Goal: Navigation & Orientation: Find specific page/section

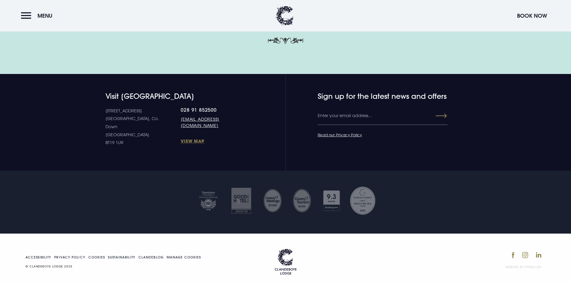
scroll to position [1925, 0]
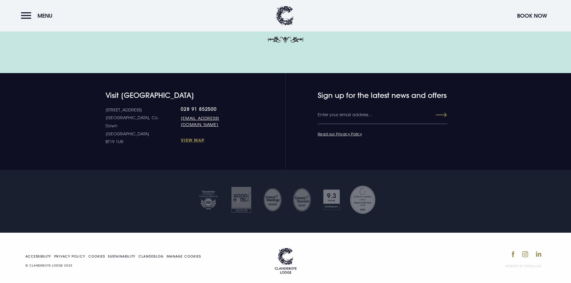
click at [23, 15] on button "Menu" at bounding box center [38, 15] width 34 height 13
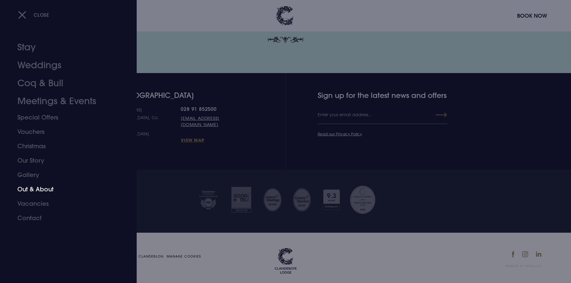
click at [39, 188] on link "Out & About" at bounding box center [64, 189] width 95 height 14
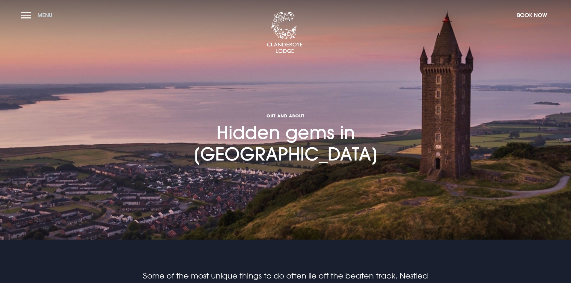
click at [21, 15] on button "Menu" at bounding box center [38, 15] width 34 height 13
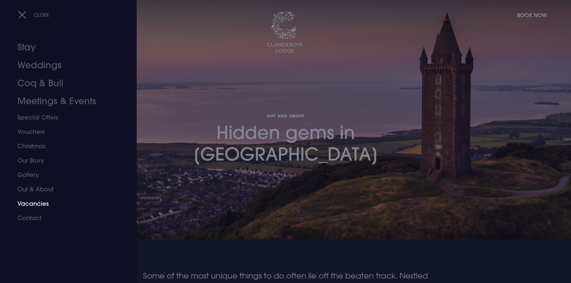
click at [40, 207] on link "Vacancies" at bounding box center [64, 204] width 95 height 14
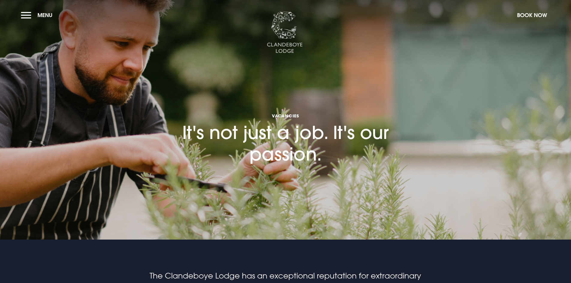
click at [286, 28] on img at bounding box center [285, 33] width 36 height 42
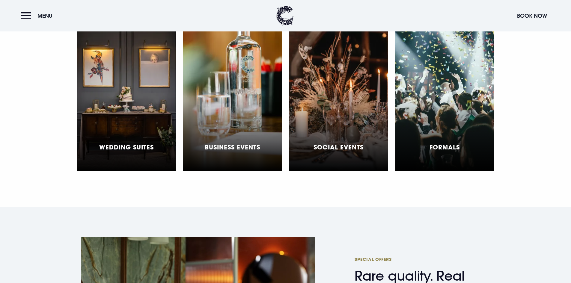
scroll to position [1811, 0]
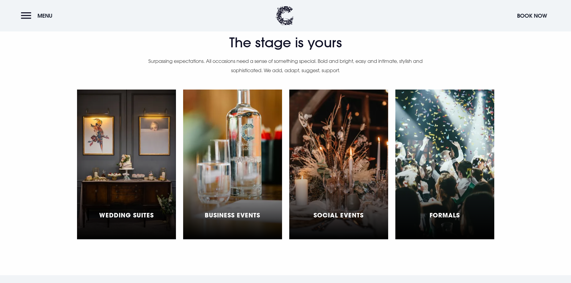
click at [144, 157] on div "Wedding Suites" at bounding box center [126, 165] width 99 height 150
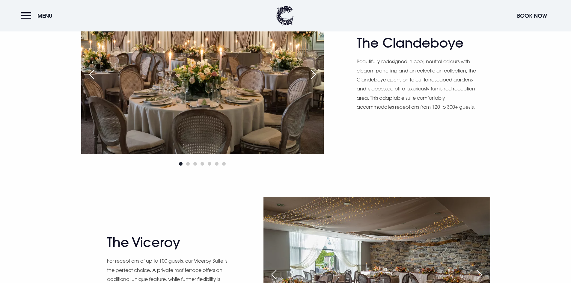
scroll to position [420, 0]
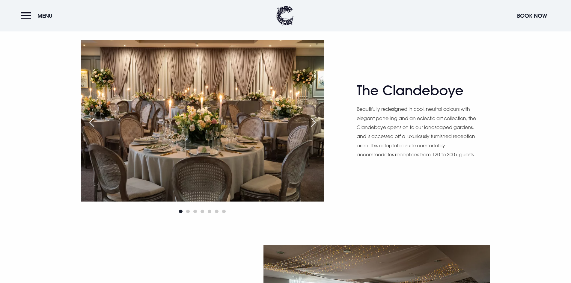
click at [312, 124] on div "Next slide" at bounding box center [313, 122] width 15 height 13
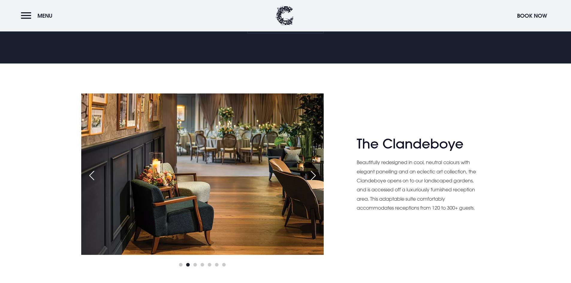
scroll to position [360, 0]
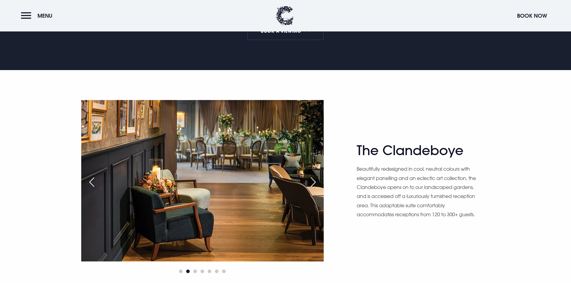
click at [314, 180] on div "Next slide" at bounding box center [313, 182] width 15 height 13
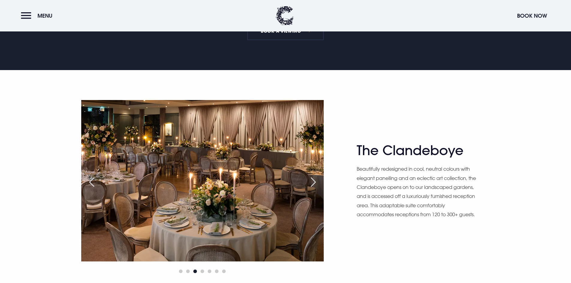
click at [312, 183] on div "Next slide" at bounding box center [313, 182] width 15 height 13
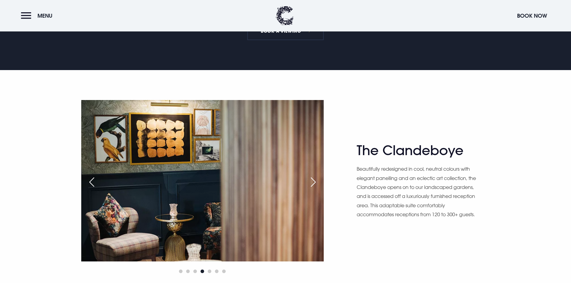
click at [312, 183] on div "Next slide" at bounding box center [313, 182] width 15 height 13
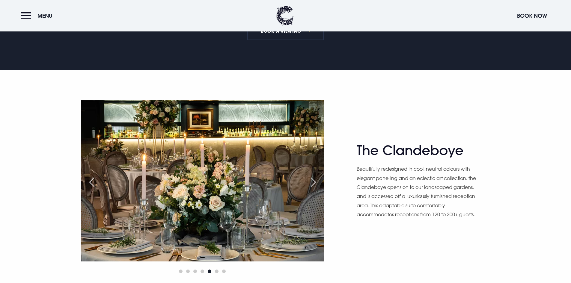
click at [312, 183] on div "Next slide" at bounding box center [313, 182] width 15 height 13
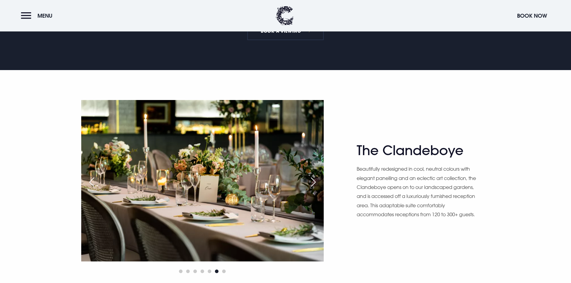
click at [312, 183] on div "Next slide" at bounding box center [313, 182] width 15 height 13
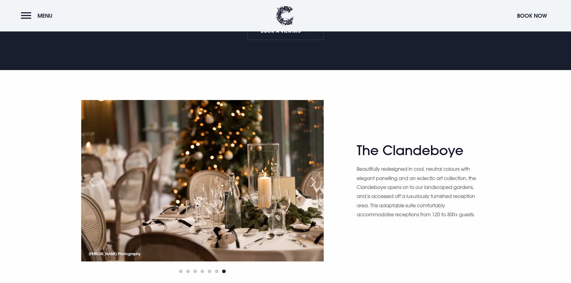
click at [312, 183] on div "Next slide" at bounding box center [313, 182] width 15 height 13
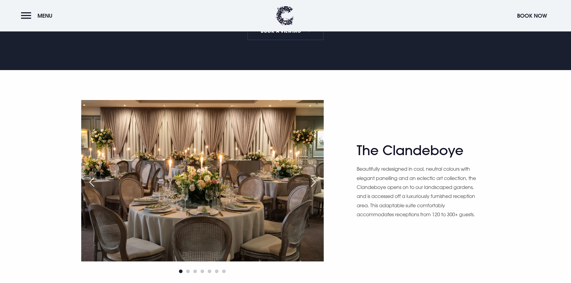
click at [312, 183] on div "Next slide" at bounding box center [313, 182] width 15 height 13
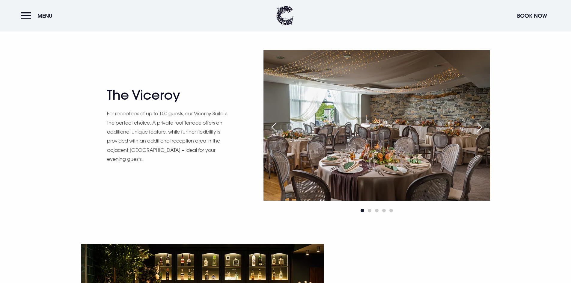
scroll to position [630, 0]
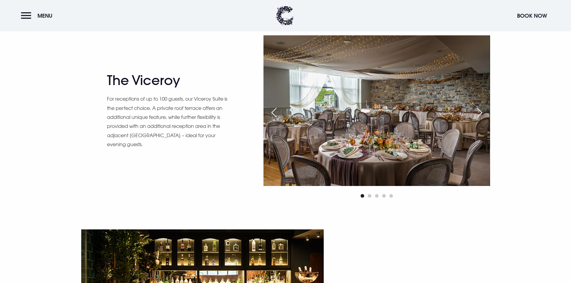
click at [480, 115] on div "Next slide" at bounding box center [479, 112] width 15 height 13
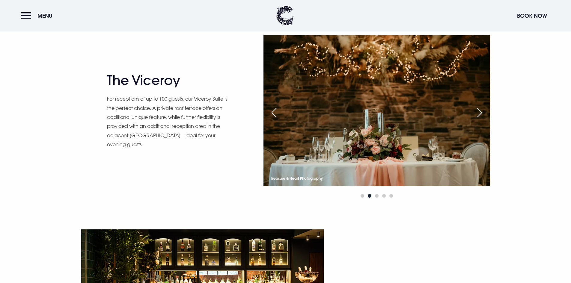
click at [480, 115] on div "Next slide" at bounding box center [479, 112] width 15 height 13
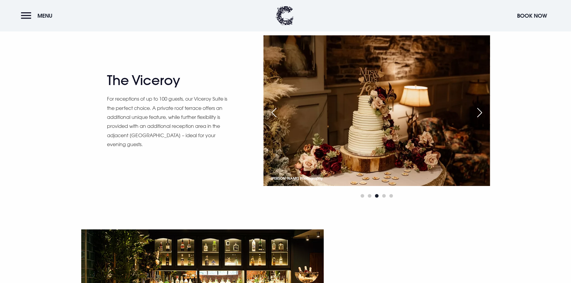
click at [480, 115] on div "Next slide" at bounding box center [479, 112] width 15 height 13
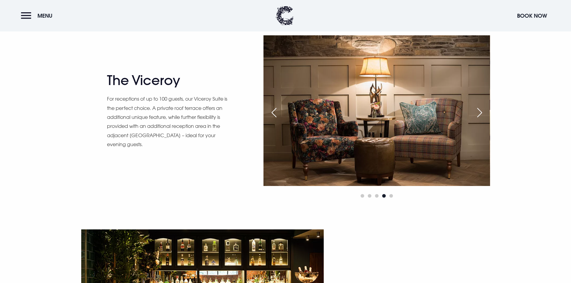
click at [480, 115] on div "Next slide" at bounding box center [479, 112] width 15 height 13
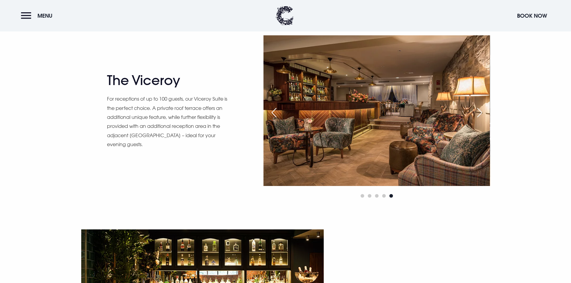
click at [480, 115] on div "Next slide" at bounding box center [479, 112] width 15 height 13
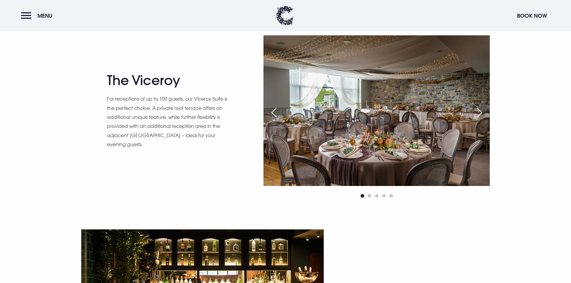
click at [480, 115] on div "Next slide" at bounding box center [479, 112] width 15 height 13
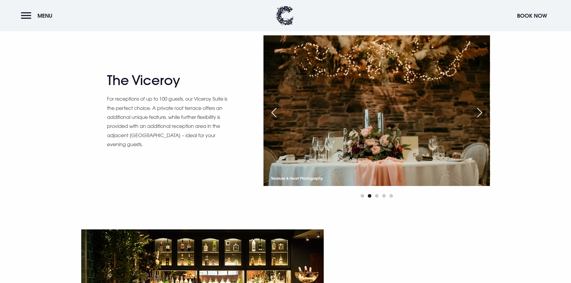
click at [480, 115] on div "Next slide" at bounding box center [479, 112] width 15 height 13
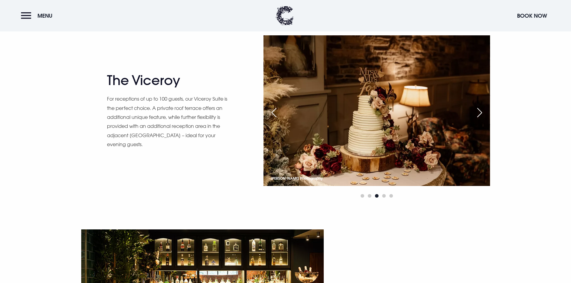
click at [480, 115] on div "Next slide" at bounding box center [479, 112] width 15 height 13
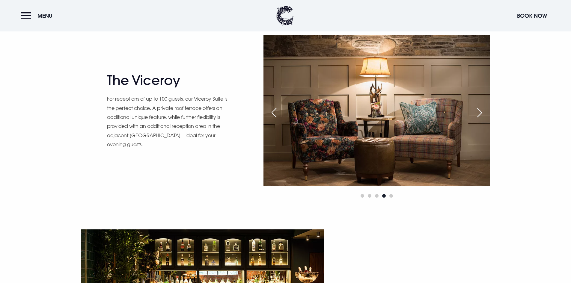
click at [480, 115] on div "Next slide" at bounding box center [479, 112] width 15 height 13
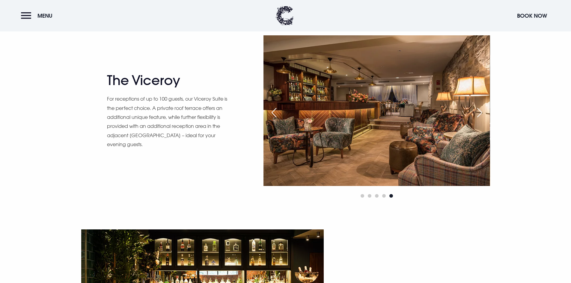
click at [480, 115] on div "Next slide" at bounding box center [479, 112] width 15 height 13
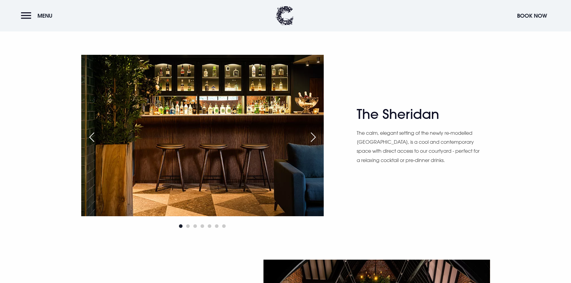
scroll to position [810, 0]
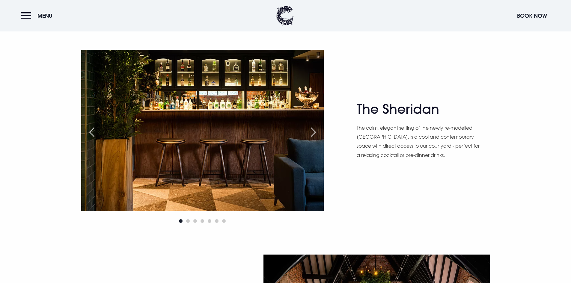
click at [310, 131] on div "Next slide" at bounding box center [313, 132] width 15 height 13
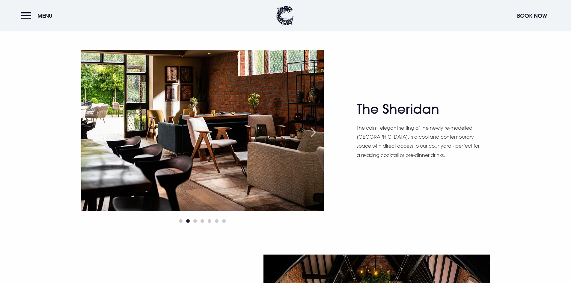
click at [310, 131] on div "Next slide" at bounding box center [313, 132] width 15 height 13
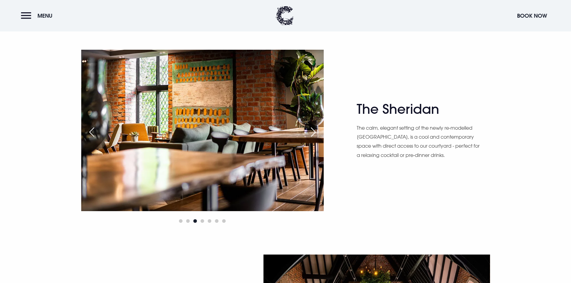
click at [310, 131] on div "Next slide" at bounding box center [313, 132] width 15 height 13
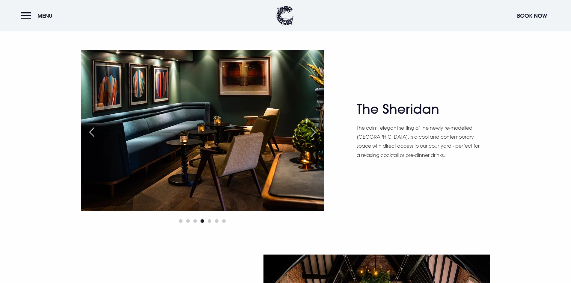
click at [310, 131] on div "Next slide" at bounding box center [313, 132] width 15 height 13
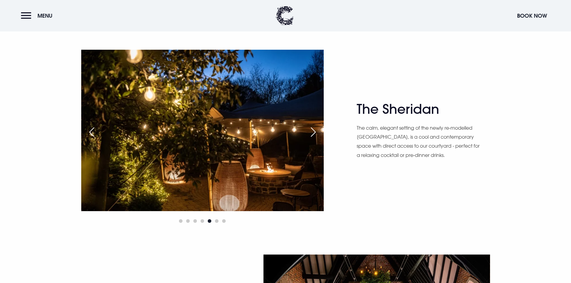
click at [310, 131] on div "Next slide" at bounding box center [313, 132] width 15 height 13
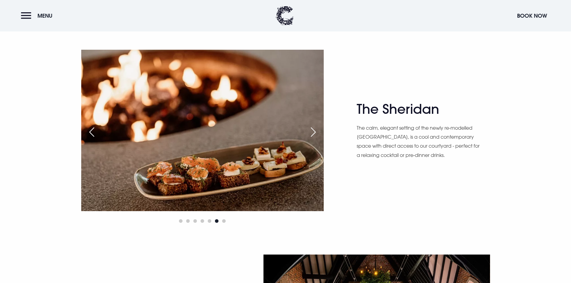
click at [310, 131] on div "Next slide" at bounding box center [313, 132] width 15 height 13
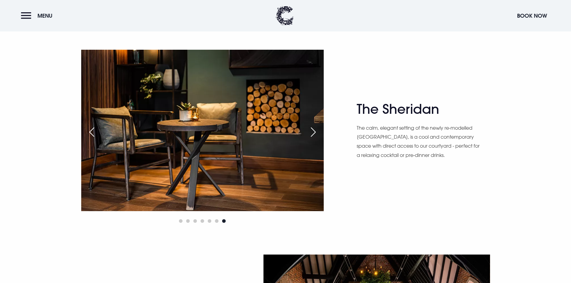
click at [310, 131] on div "Next slide" at bounding box center [313, 132] width 15 height 13
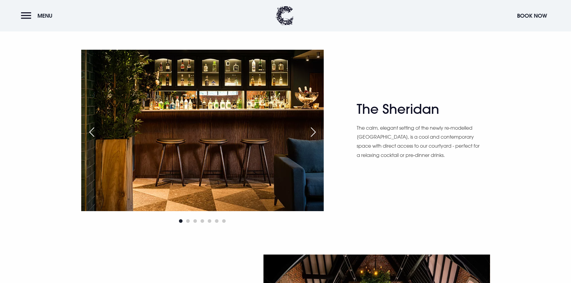
click at [310, 131] on div "Next slide" at bounding box center [313, 132] width 15 height 13
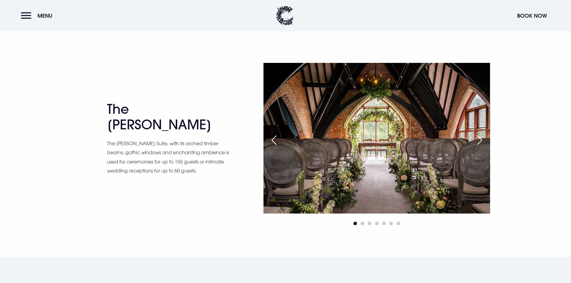
scroll to position [1020, 0]
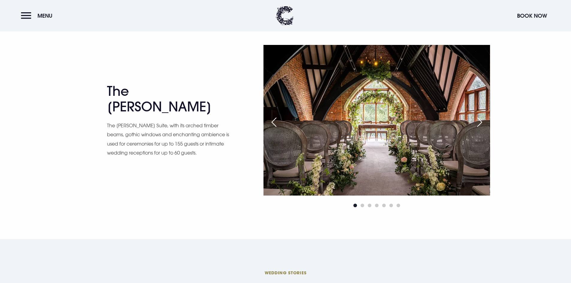
click at [478, 122] on div "Next slide" at bounding box center [479, 122] width 15 height 13
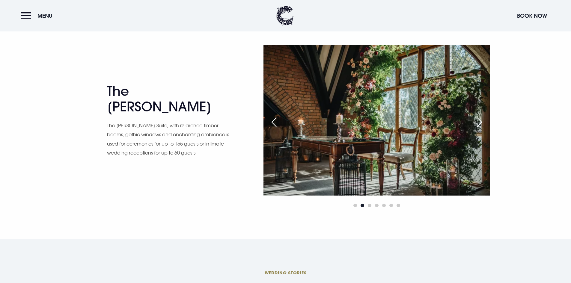
click at [478, 122] on div "Next slide" at bounding box center [479, 122] width 15 height 13
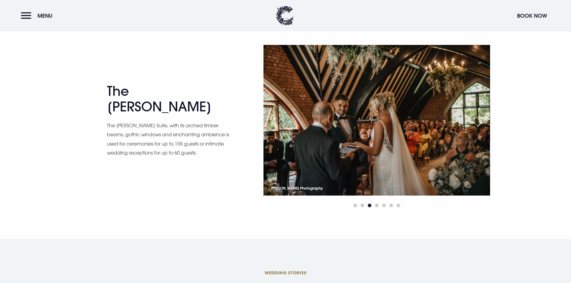
click at [478, 122] on div "Next slide" at bounding box center [479, 122] width 15 height 13
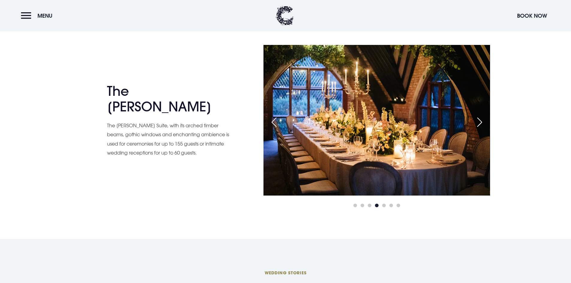
click at [478, 122] on div "Next slide" at bounding box center [479, 122] width 15 height 13
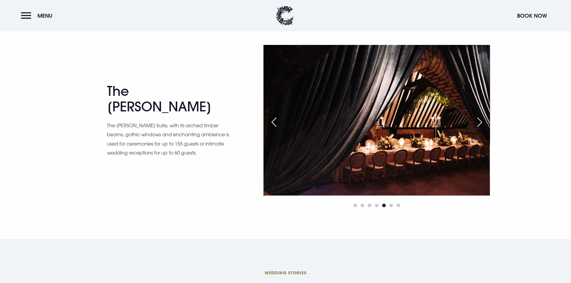
click at [478, 122] on div "Next slide" at bounding box center [479, 122] width 15 height 13
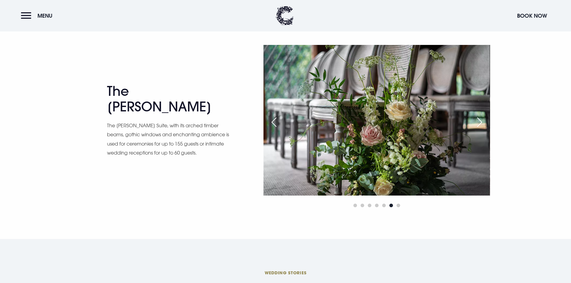
click at [478, 122] on div "Next slide" at bounding box center [479, 122] width 15 height 13
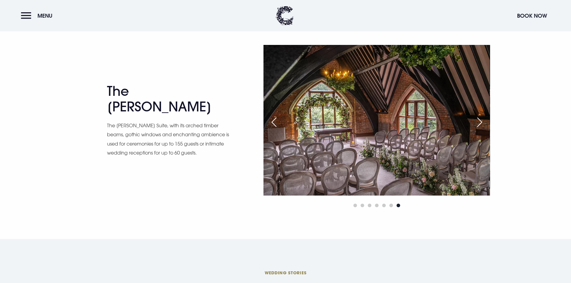
click at [478, 122] on div "Next slide" at bounding box center [479, 122] width 15 height 13
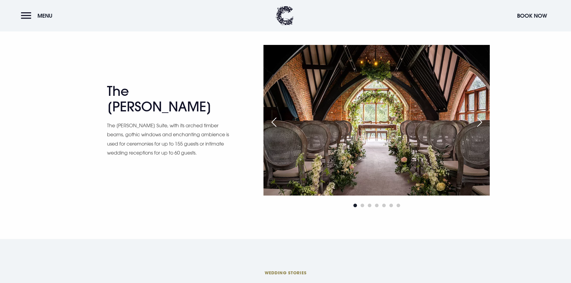
click at [478, 122] on div "Next slide" at bounding box center [479, 122] width 15 height 13
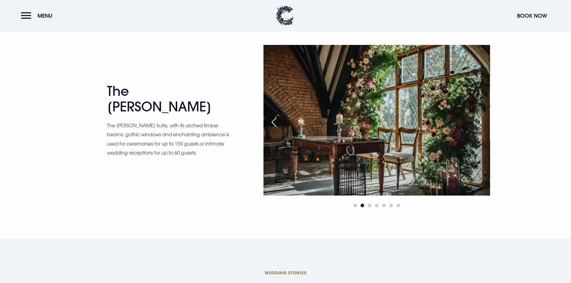
click at [478, 122] on div "Next slide" at bounding box center [479, 122] width 15 height 13
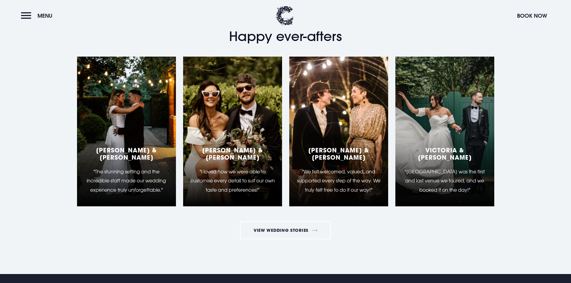
scroll to position [1260, 0]
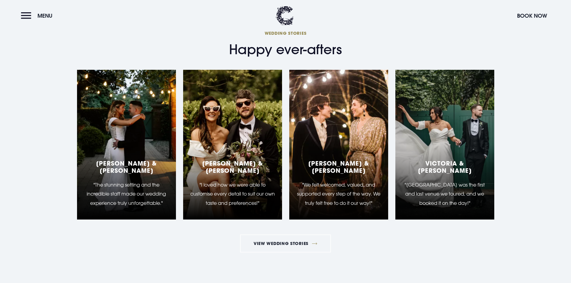
click at [97, 120] on div "Beth & Peter "The stunning setting and the incredible staff made our wedding ex…" at bounding box center [126, 145] width 99 height 150
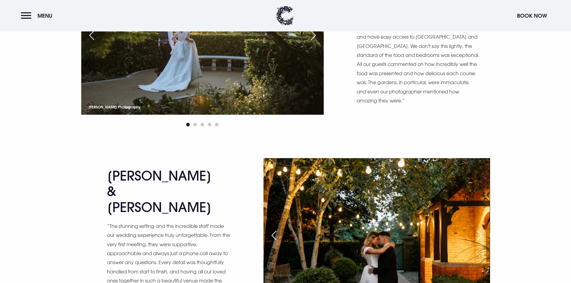
scroll to position [540, 0]
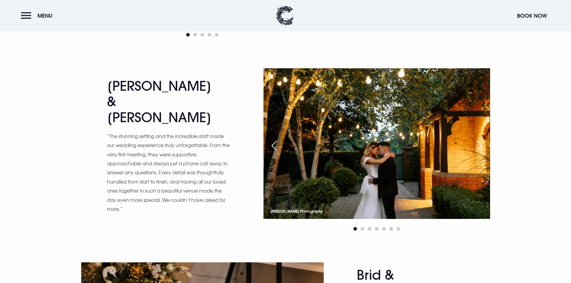
click at [476, 142] on div "Next slide" at bounding box center [479, 145] width 15 height 13
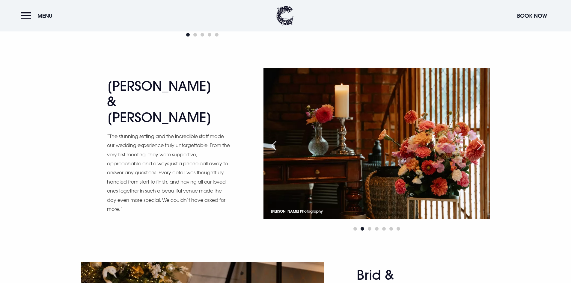
click at [476, 142] on div "Next slide" at bounding box center [479, 145] width 15 height 13
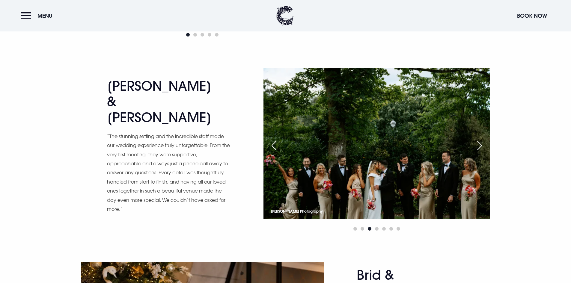
click at [476, 142] on div "Next slide" at bounding box center [479, 145] width 15 height 13
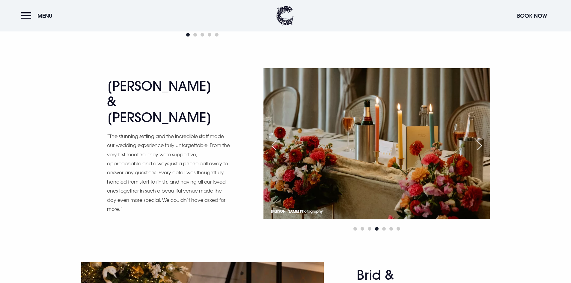
click at [476, 142] on div "Next slide" at bounding box center [479, 145] width 15 height 13
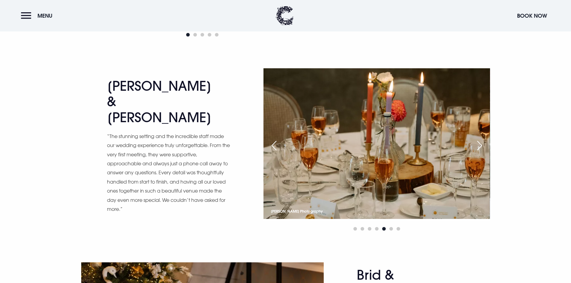
click at [476, 142] on div "Next slide" at bounding box center [479, 145] width 15 height 13
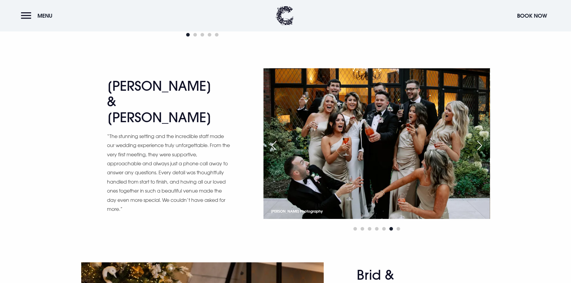
click at [476, 142] on div "Next slide" at bounding box center [479, 145] width 15 height 13
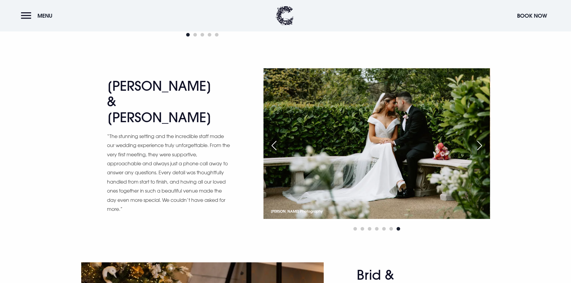
click at [476, 142] on div "Next slide" at bounding box center [479, 145] width 15 height 13
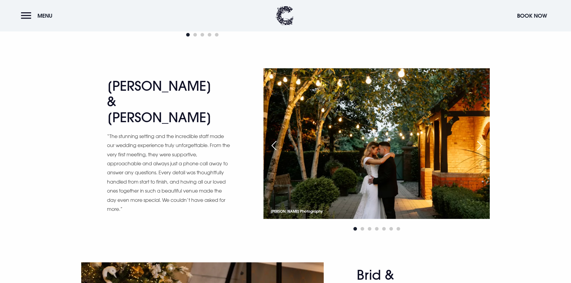
click at [476, 142] on div "Next slide" at bounding box center [479, 145] width 15 height 13
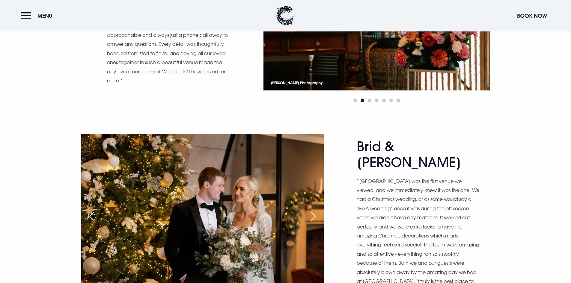
scroll to position [720, 0]
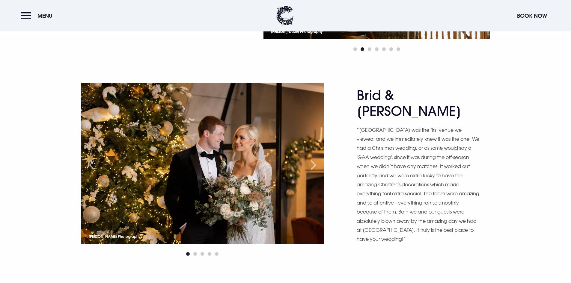
click at [314, 166] on div "Next slide" at bounding box center [313, 165] width 15 height 13
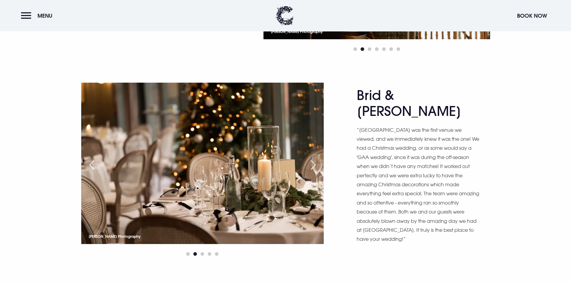
click at [314, 166] on div "Next slide" at bounding box center [313, 165] width 15 height 13
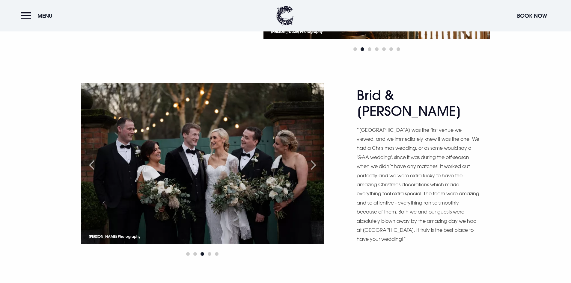
click at [314, 166] on div "Next slide" at bounding box center [313, 165] width 15 height 13
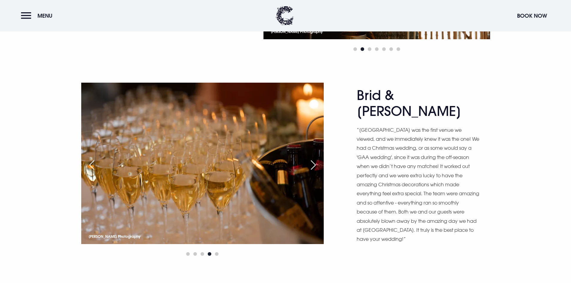
click at [314, 166] on div "Next slide" at bounding box center [313, 165] width 15 height 13
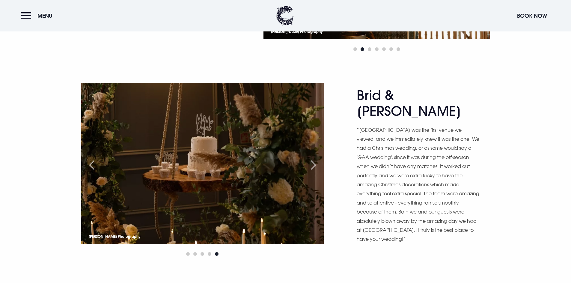
click at [314, 166] on div "Next slide" at bounding box center [313, 165] width 15 height 13
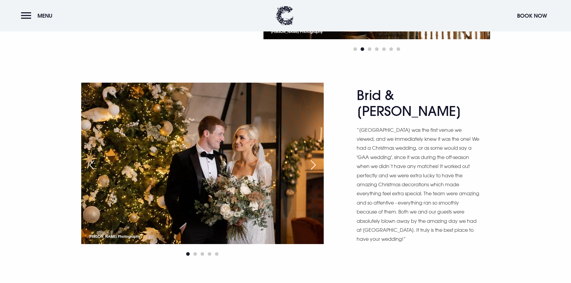
click at [314, 166] on div "Next slide" at bounding box center [313, 165] width 15 height 13
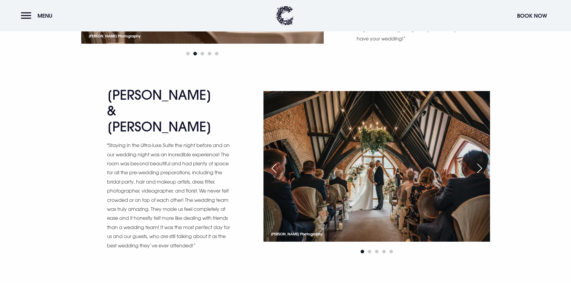
scroll to position [930, 0]
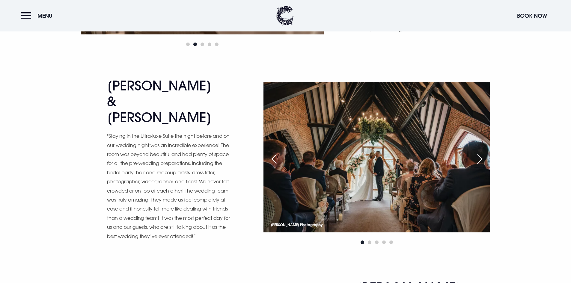
click at [480, 158] on div "Next slide" at bounding box center [479, 159] width 15 height 13
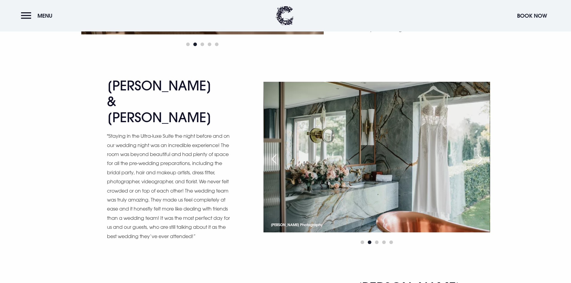
click at [480, 158] on div "Next slide" at bounding box center [479, 159] width 15 height 13
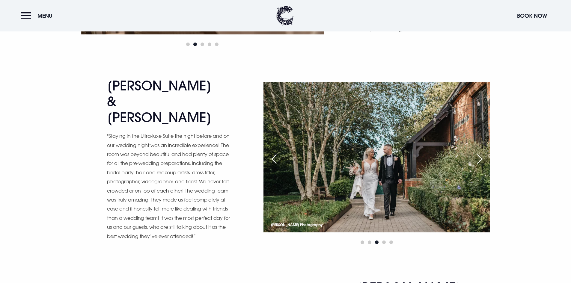
click at [480, 158] on div "Next slide" at bounding box center [479, 159] width 15 height 13
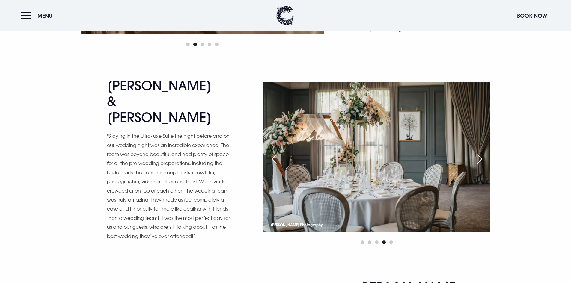
click at [480, 158] on div "Next slide" at bounding box center [479, 159] width 15 height 13
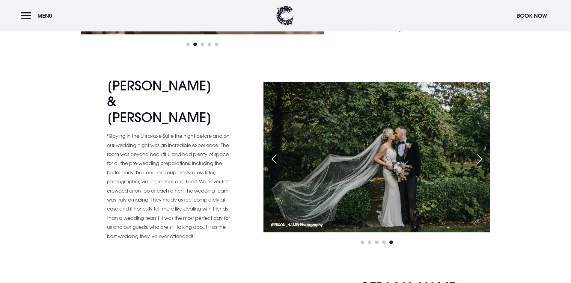
click at [480, 158] on div "Next slide" at bounding box center [479, 159] width 15 height 13
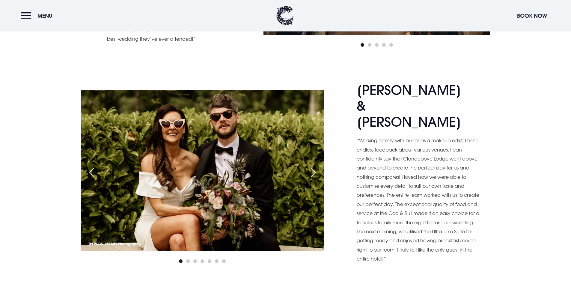
scroll to position [1140, 0]
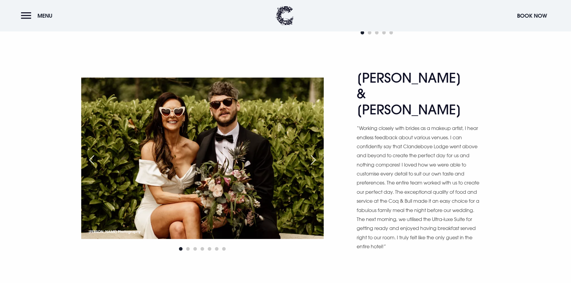
click at [311, 154] on div "Next slide" at bounding box center [313, 160] width 15 height 13
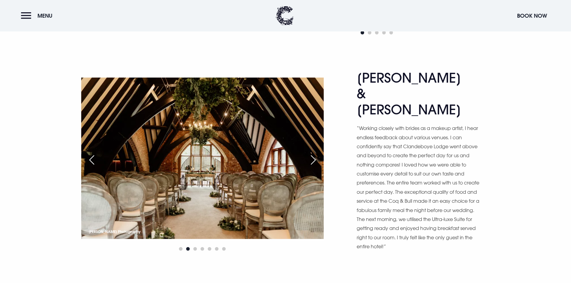
click at [311, 154] on div "Next slide" at bounding box center [313, 160] width 15 height 13
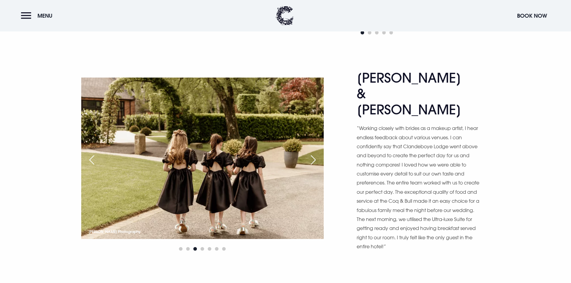
click at [311, 154] on div "Next slide" at bounding box center [313, 160] width 15 height 13
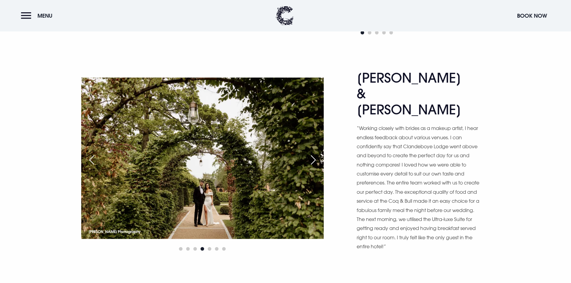
click at [311, 154] on div "Next slide" at bounding box center [313, 160] width 15 height 13
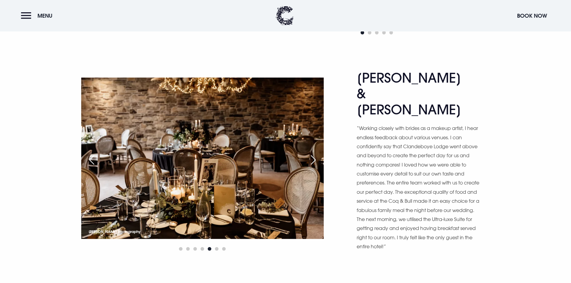
click at [311, 154] on div "Next slide" at bounding box center [313, 160] width 15 height 13
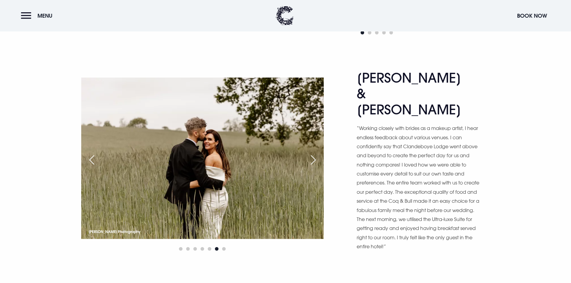
click at [311, 154] on div "Next slide" at bounding box center [313, 160] width 15 height 13
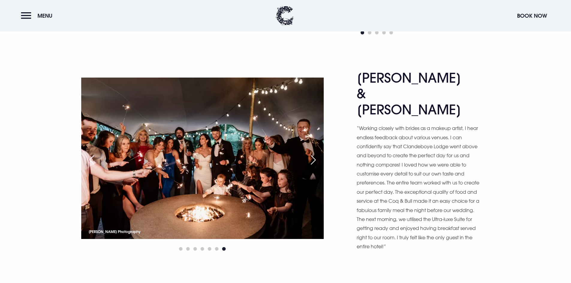
click at [311, 154] on div "Next slide" at bounding box center [313, 160] width 15 height 13
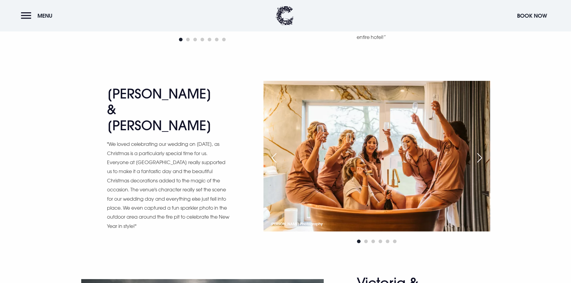
scroll to position [1350, 0]
click at [479, 151] on div "Next slide" at bounding box center [479, 157] width 15 height 13
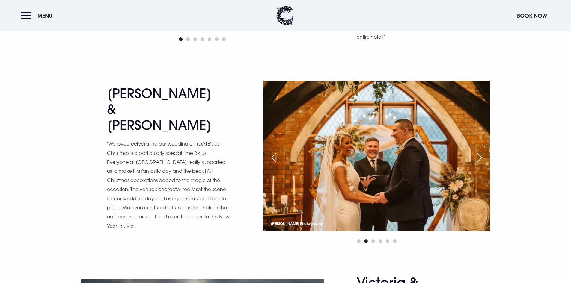
click at [479, 151] on div "Next slide" at bounding box center [479, 157] width 15 height 13
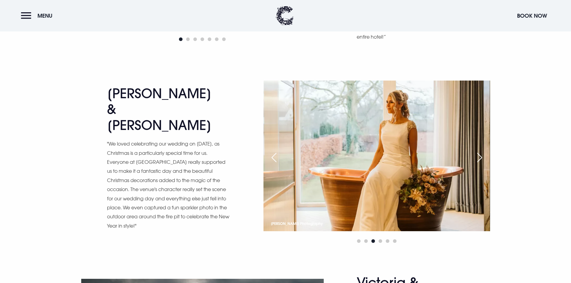
click at [479, 151] on div "Next slide" at bounding box center [479, 157] width 15 height 13
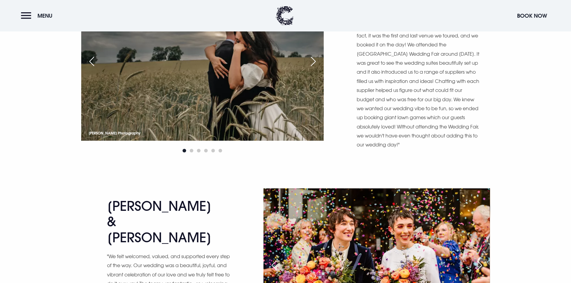
scroll to position [1740, 0]
